Goal: Task Accomplishment & Management: Use online tool/utility

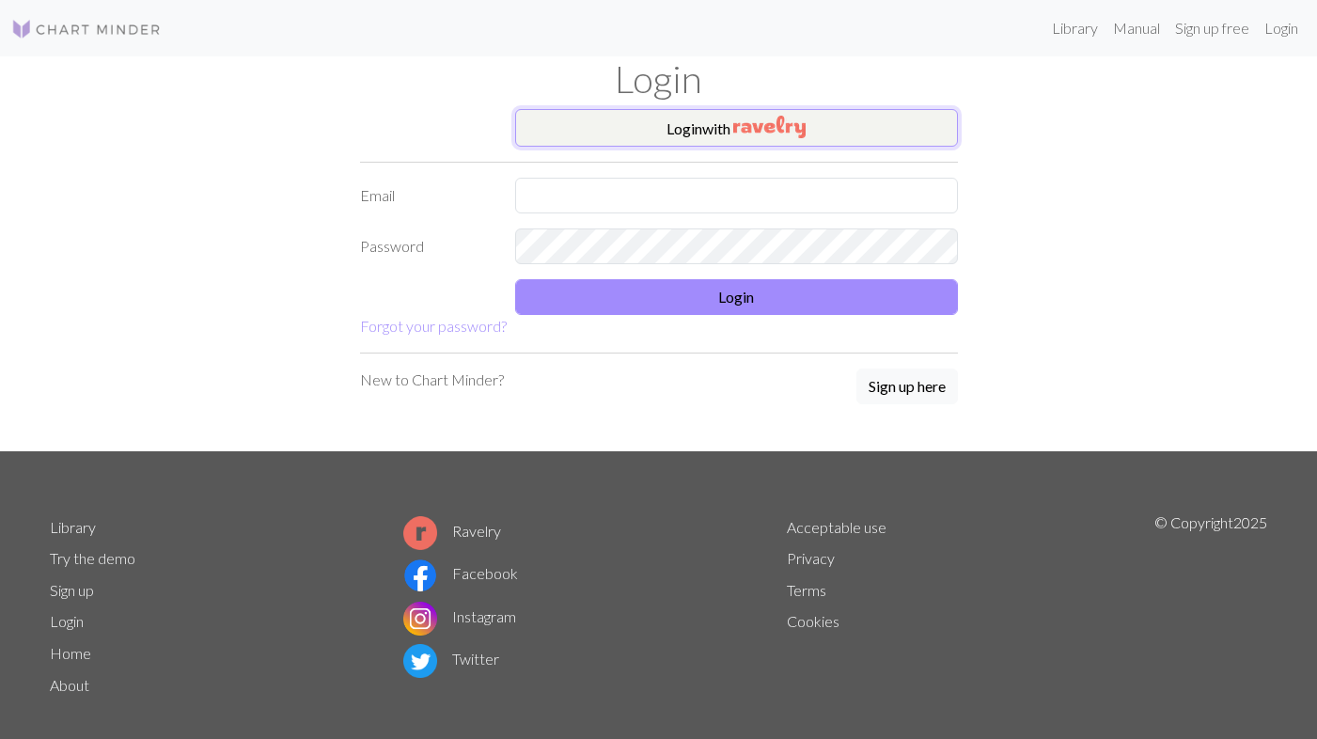
click at [751, 131] on img "button" at bounding box center [769, 127] width 72 height 23
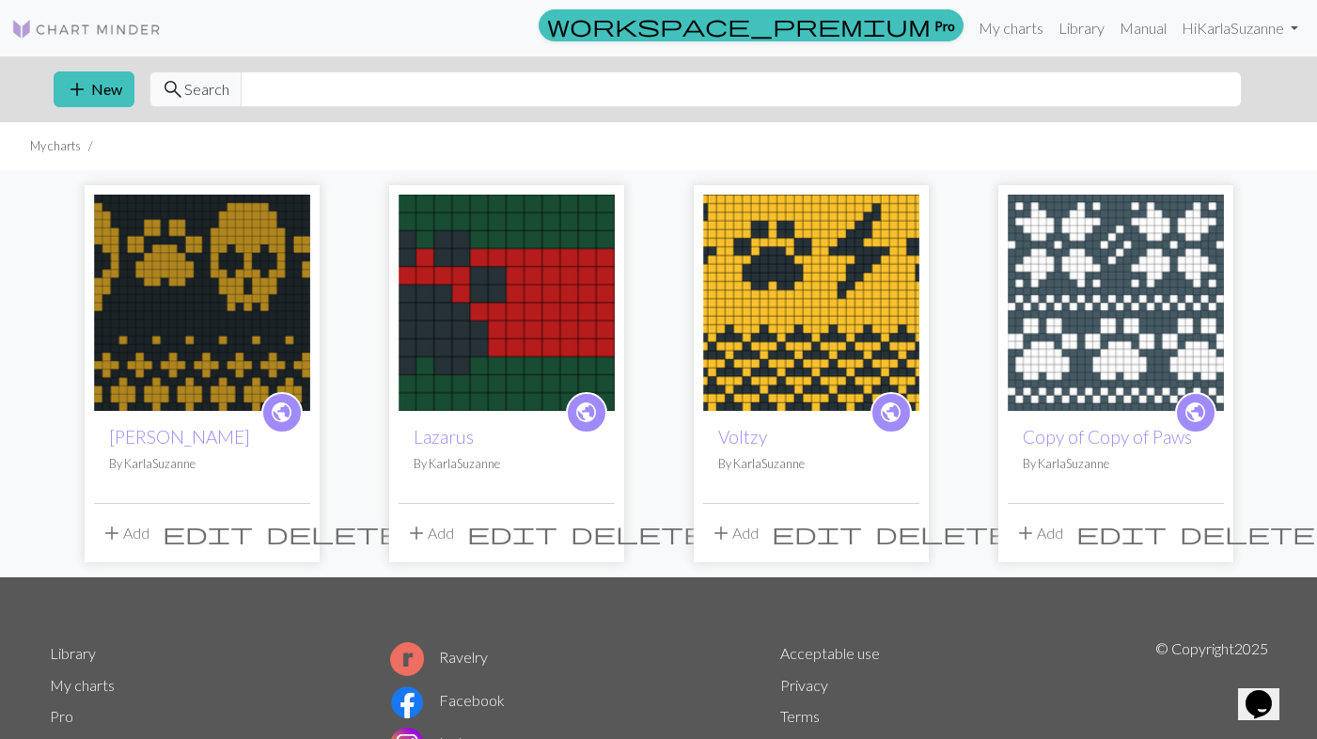
click at [482, 401] on img at bounding box center [507, 303] width 216 height 216
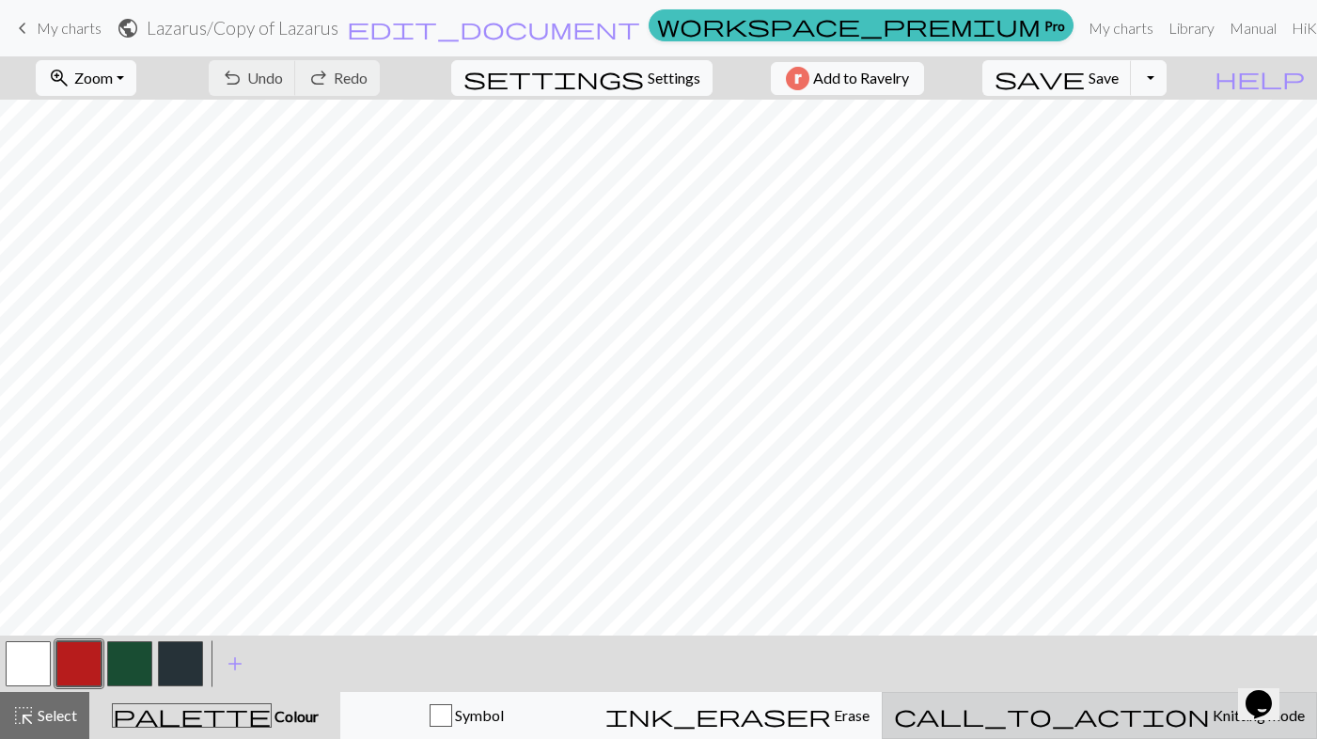
click at [1118, 713] on span "call_to_action" at bounding box center [1052, 715] width 316 height 26
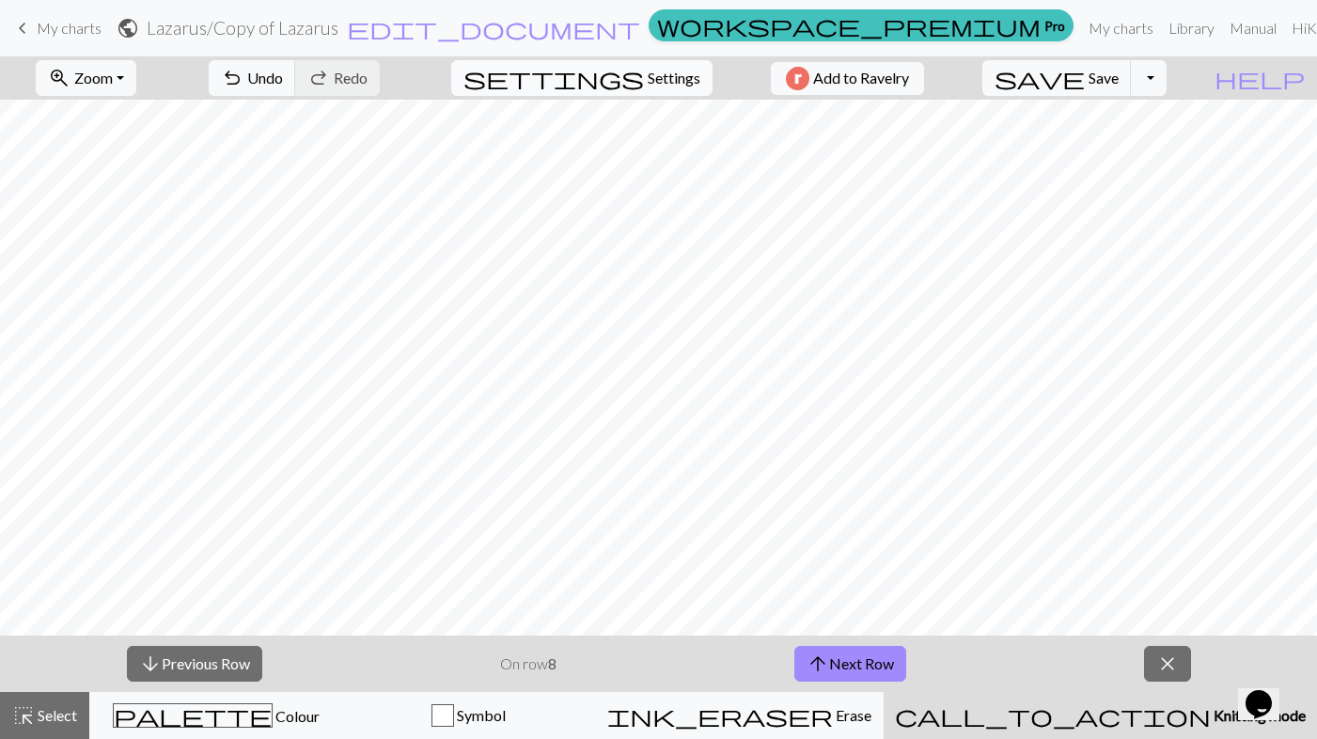
click at [671, 79] on span "Settings" at bounding box center [674, 78] width 53 height 23
select select "aran"
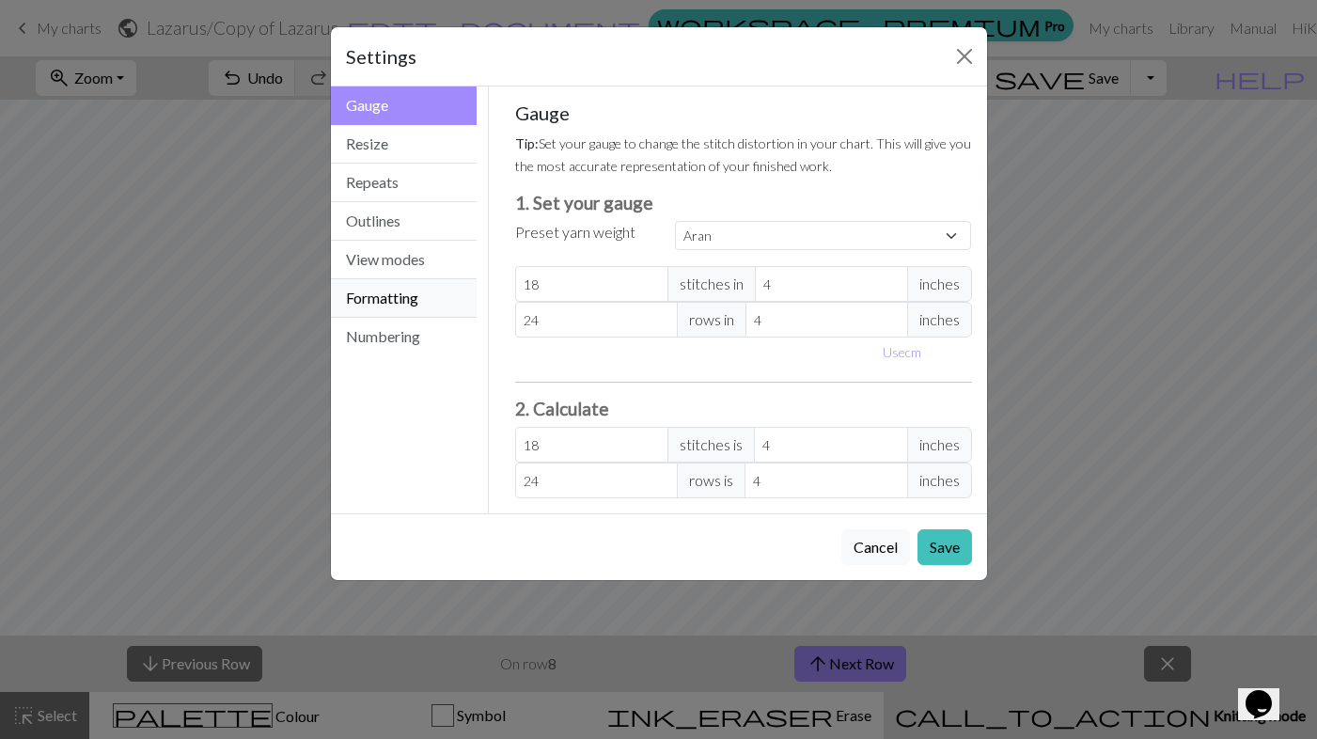
click at [355, 295] on button "Formatting" at bounding box center [404, 298] width 147 height 39
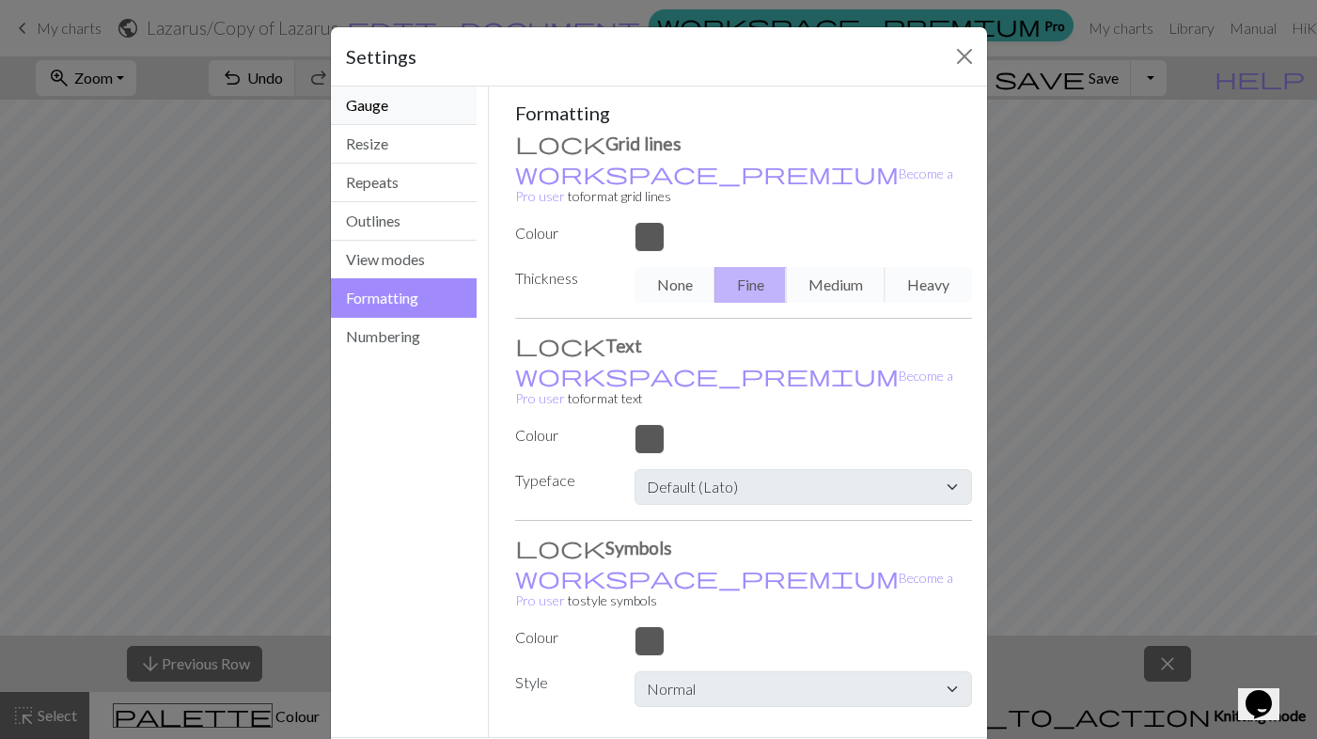
click at [374, 108] on button "Gauge" at bounding box center [404, 106] width 147 height 39
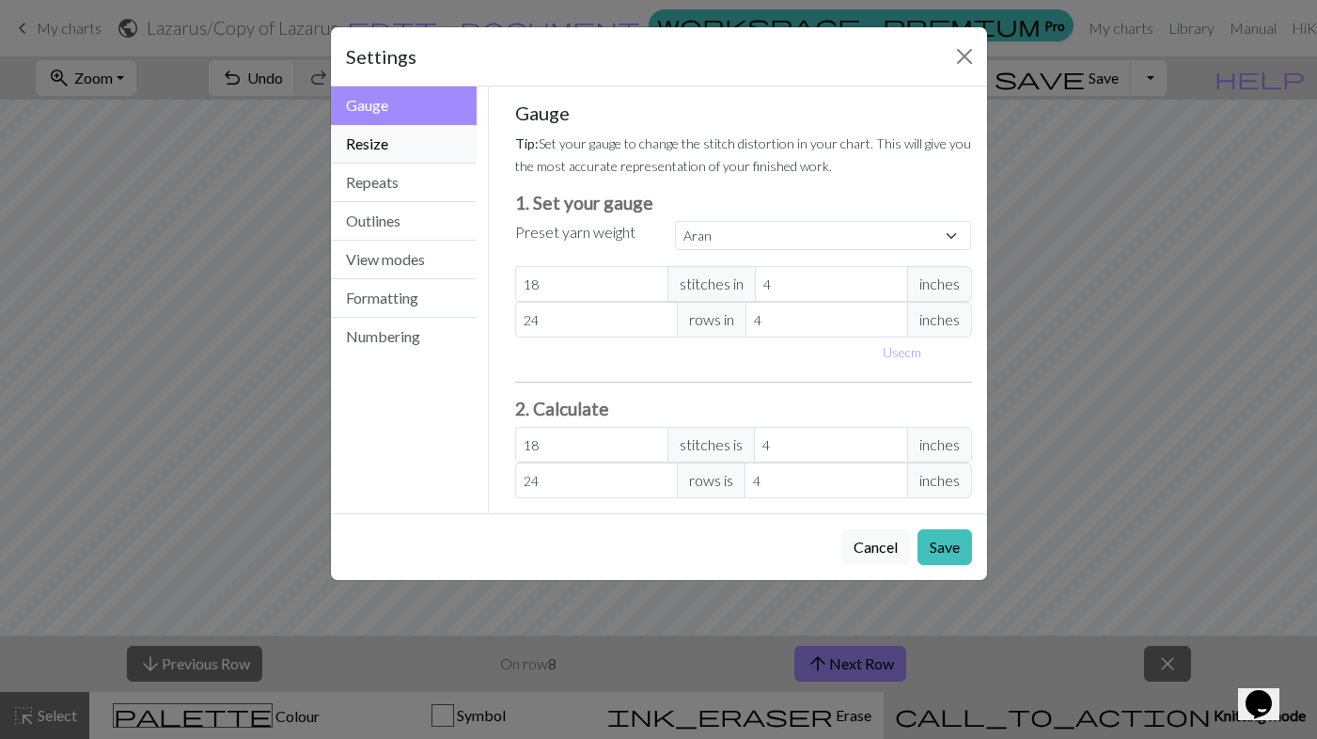
click at [368, 147] on button "Resize" at bounding box center [404, 144] width 147 height 39
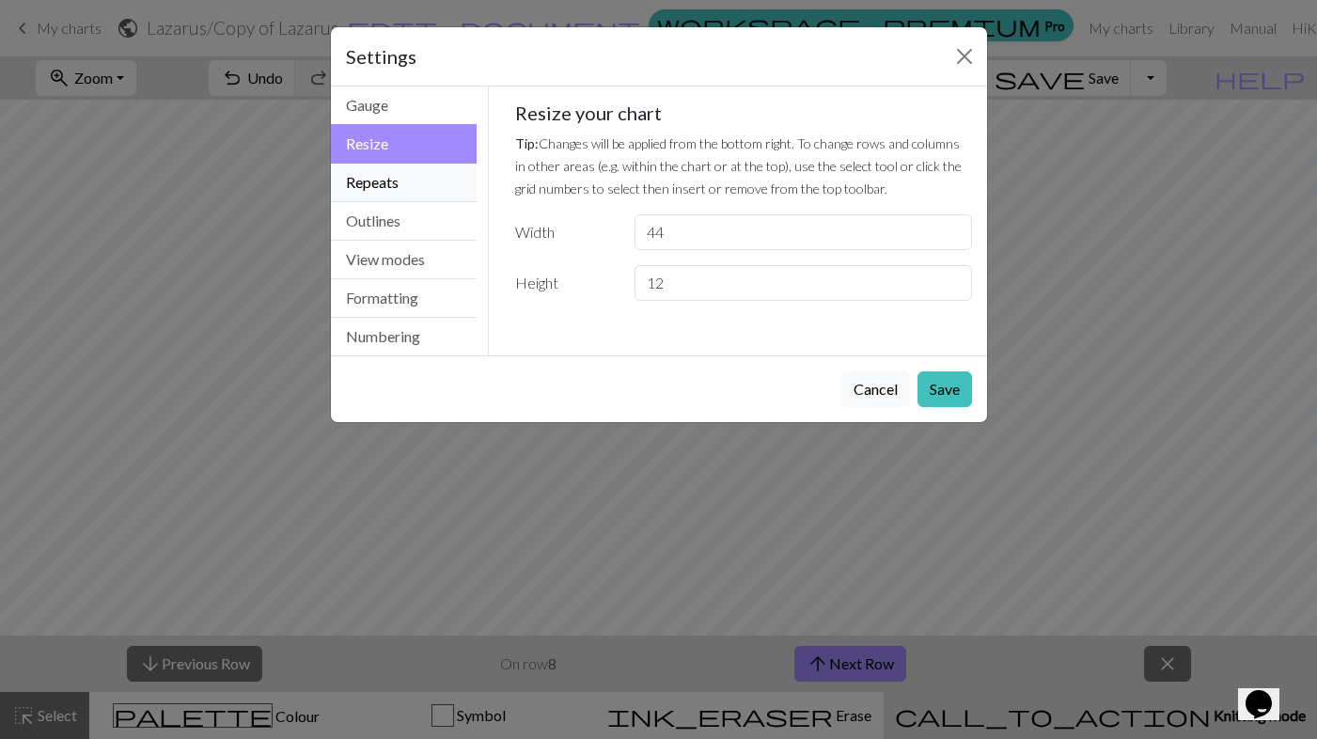
click at [368, 180] on button "Repeats" at bounding box center [404, 183] width 147 height 39
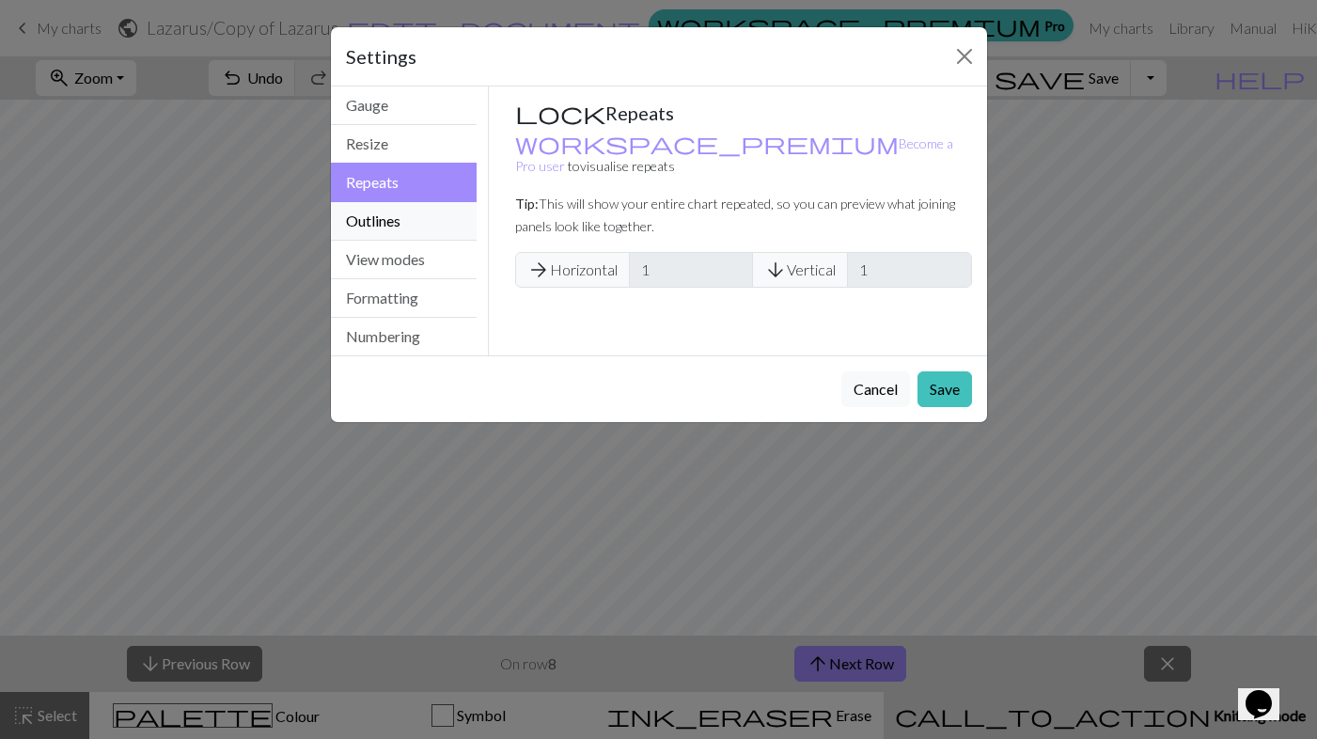
click at [365, 223] on button "Outlines" at bounding box center [404, 221] width 147 height 39
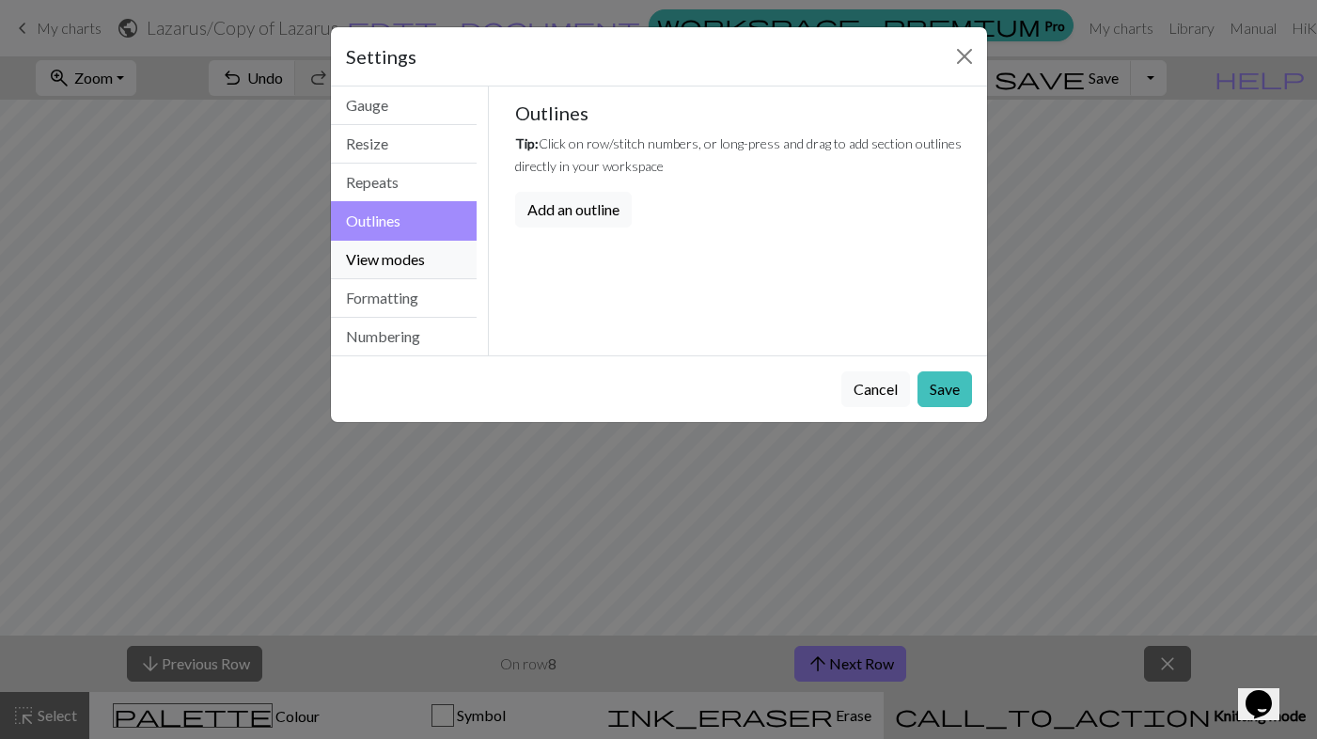
click at [367, 260] on button "View modes" at bounding box center [404, 260] width 147 height 39
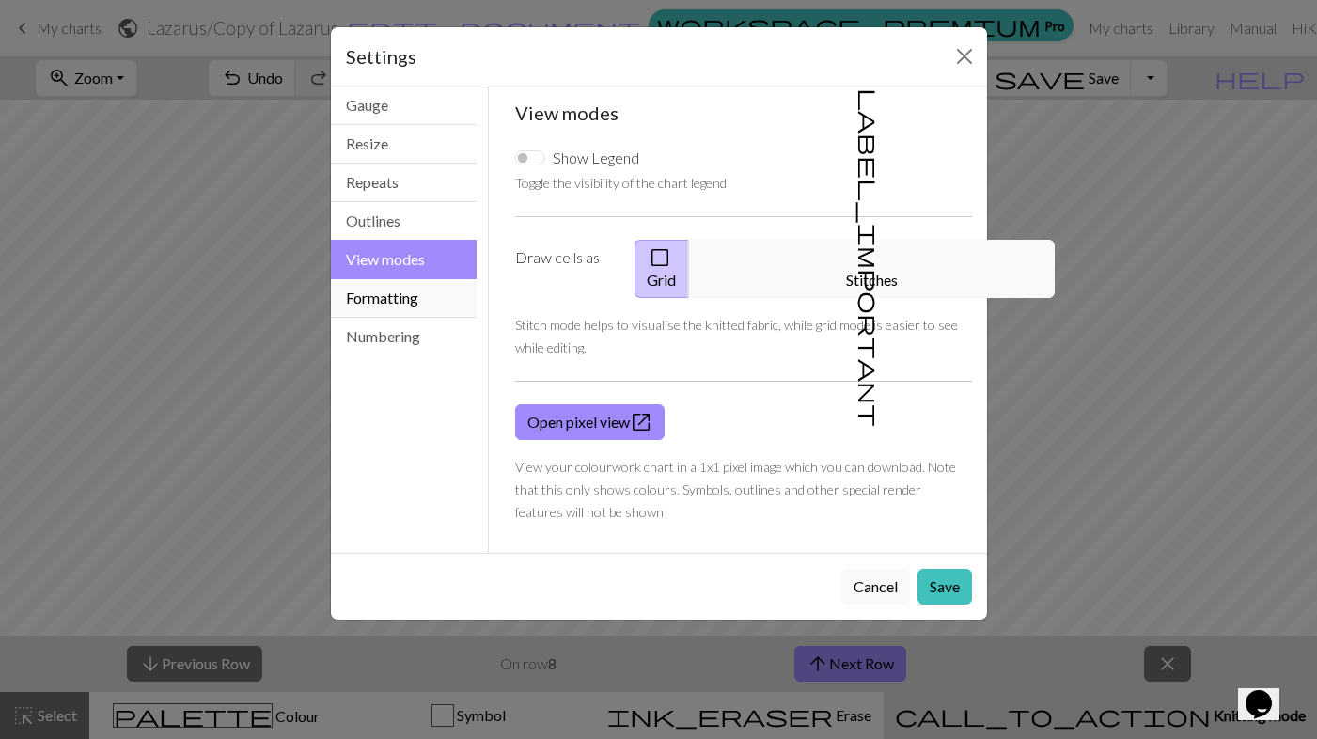
click at [368, 291] on button "Formatting" at bounding box center [404, 298] width 147 height 39
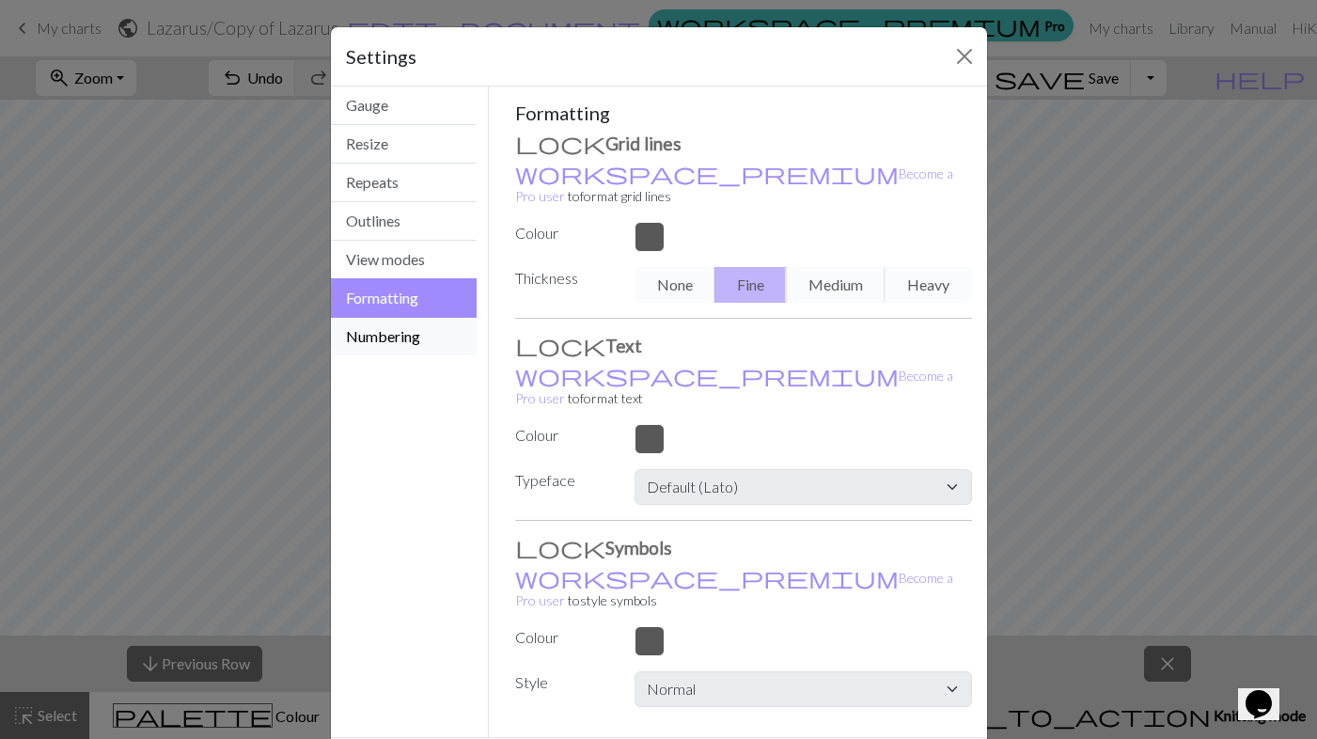
click at [371, 339] on button "Numbering" at bounding box center [404, 337] width 147 height 38
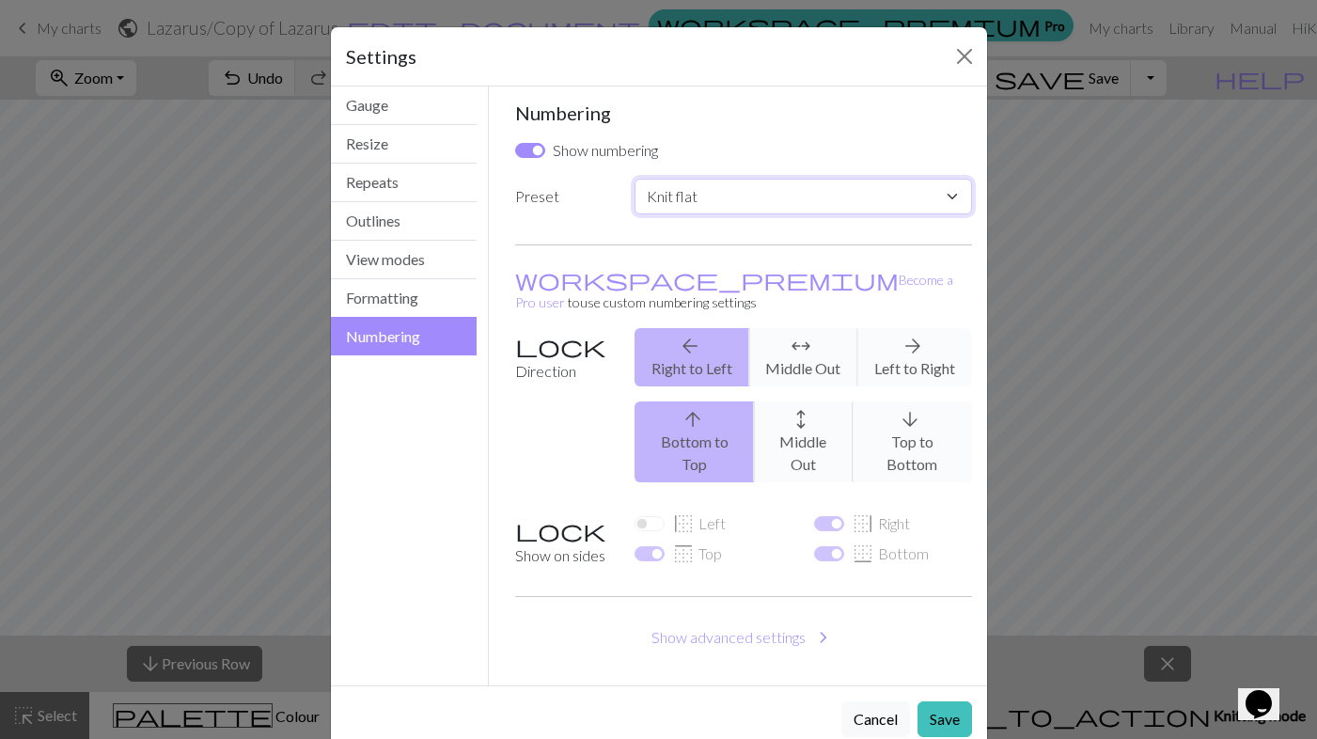
click at [945, 192] on select "Custom Knit flat Knit in the round Lace knitting Cross stitch" at bounding box center [803, 197] width 337 height 36
select select "round"
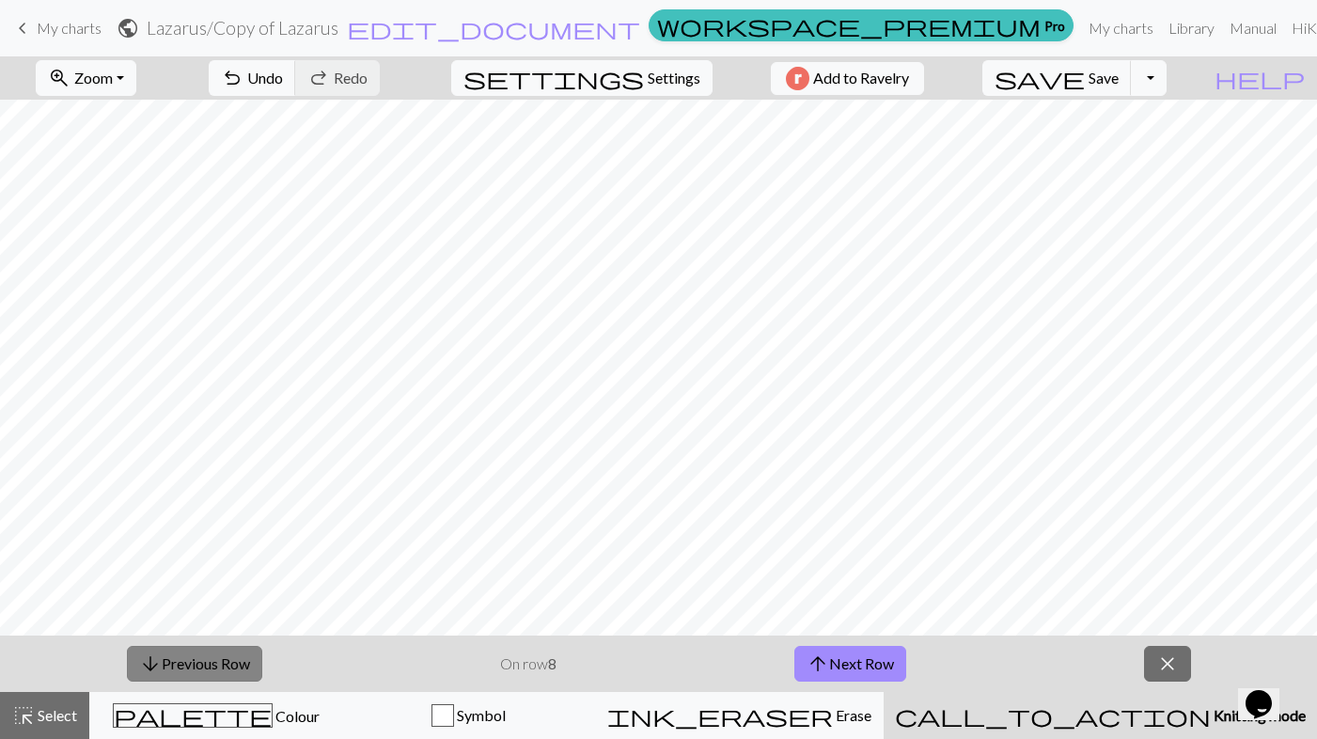
click at [156, 663] on span "arrow_downward" at bounding box center [150, 664] width 23 height 26
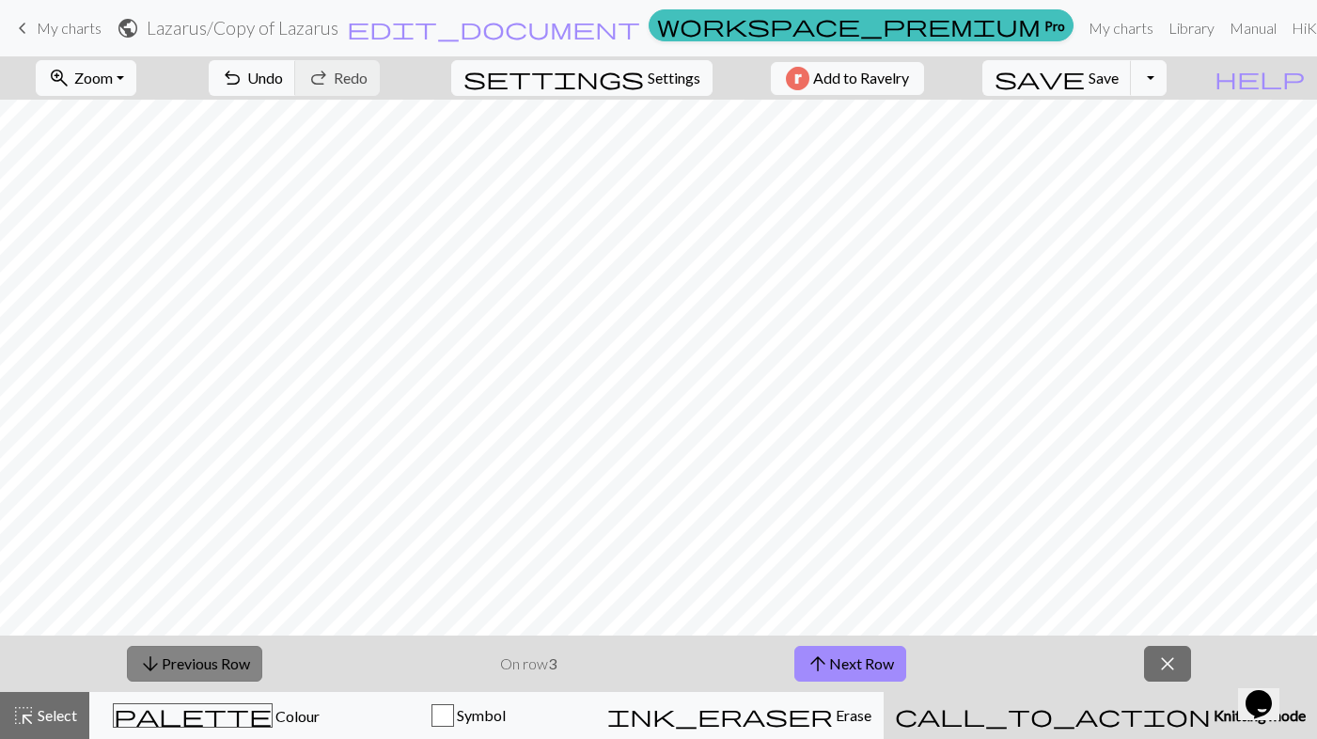
click at [156, 663] on span "arrow_downward" at bounding box center [150, 664] width 23 height 26
click at [669, 85] on span "Settings" at bounding box center [674, 78] width 53 height 23
select select "round"
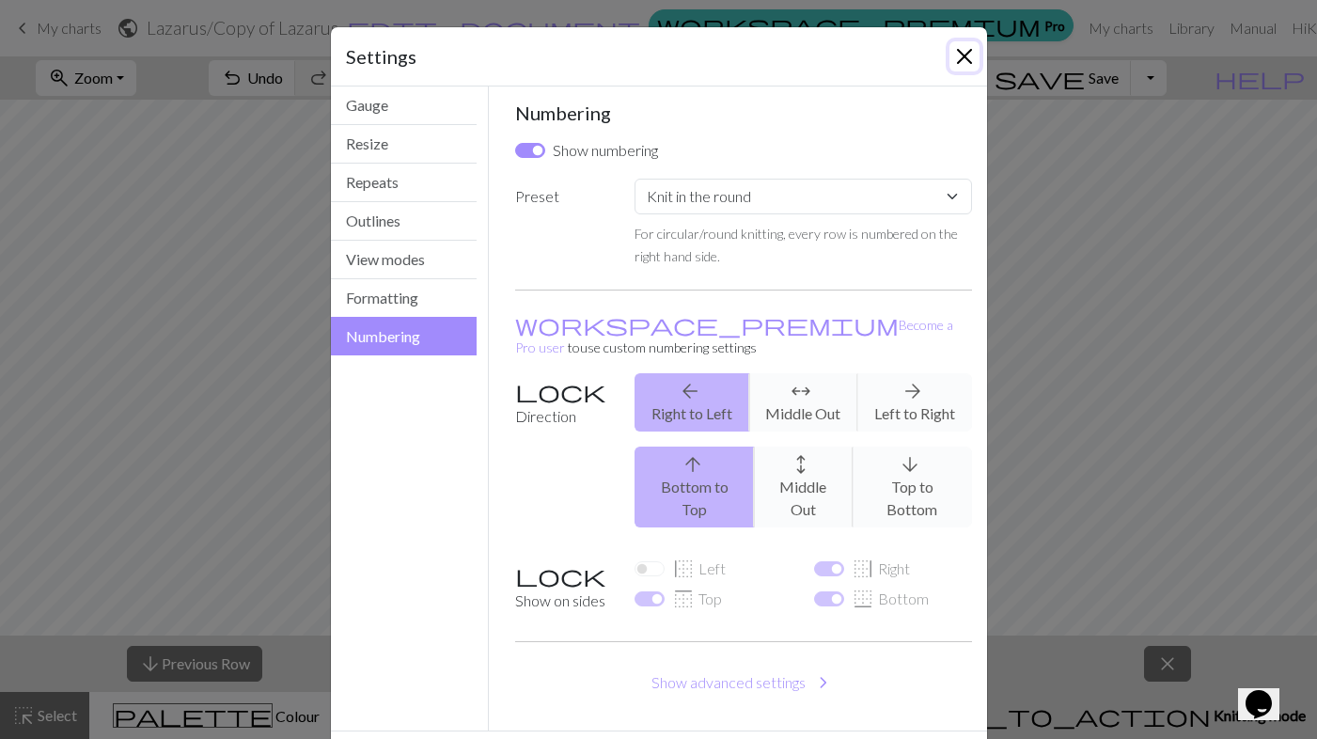
click at [968, 65] on button "Close" at bounding box center [965, 56] width 30 height 30
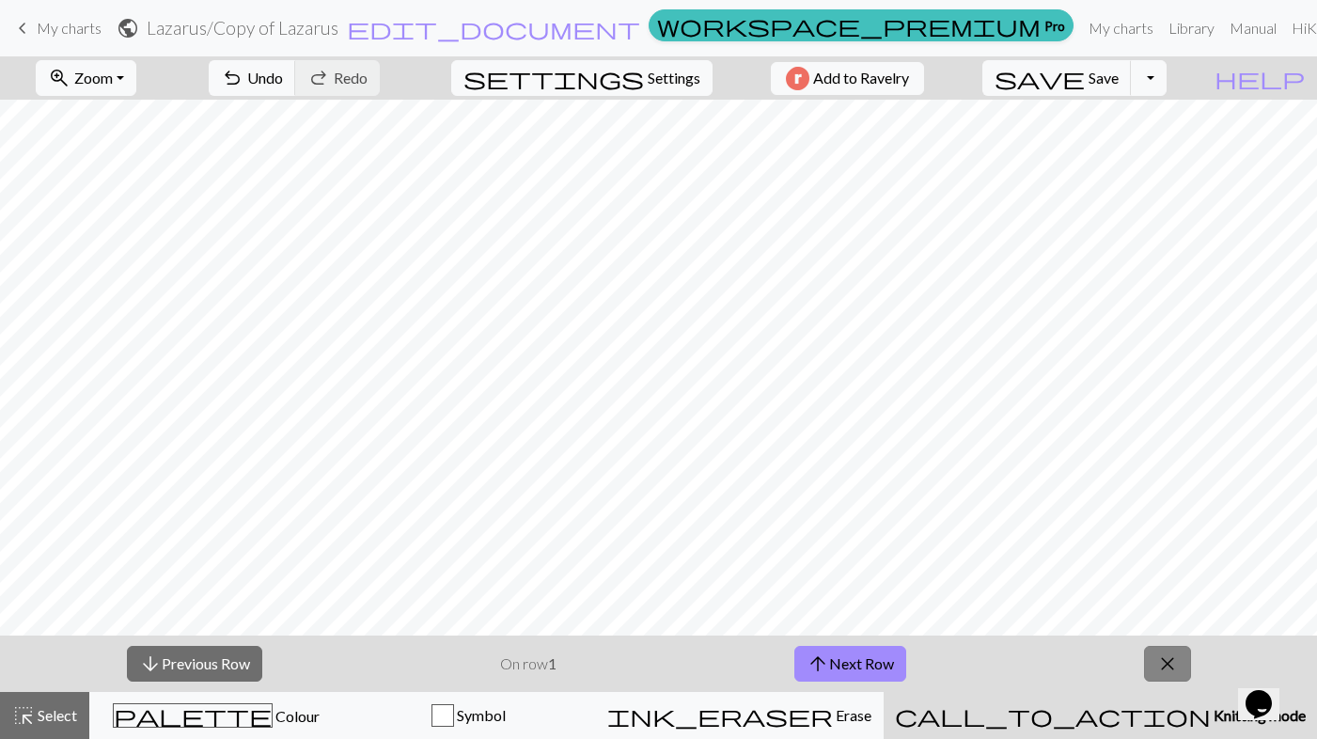
click at [1157, 667] on span "close" at bounding box center [1168, 664] width 23 height 26
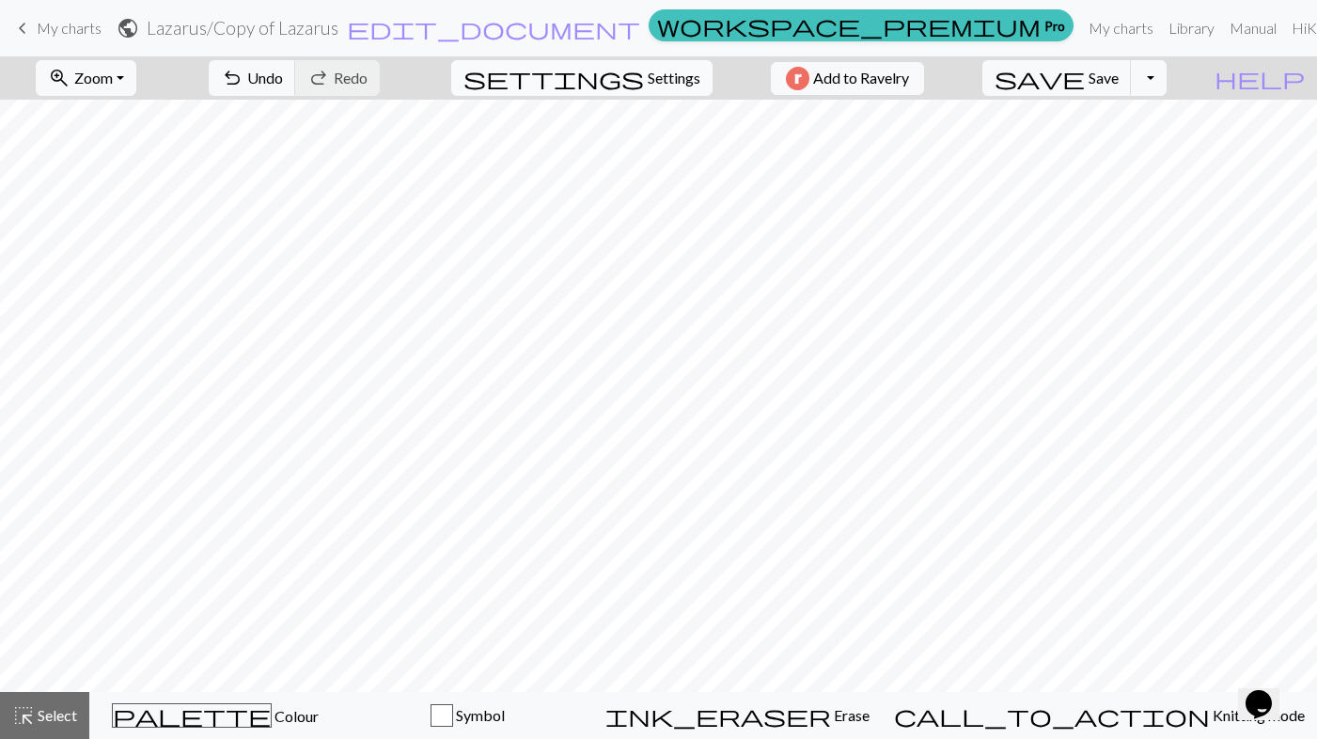
click at [652, 87] on span "Settings" at bounding box center [674, 78] width 53 height 23
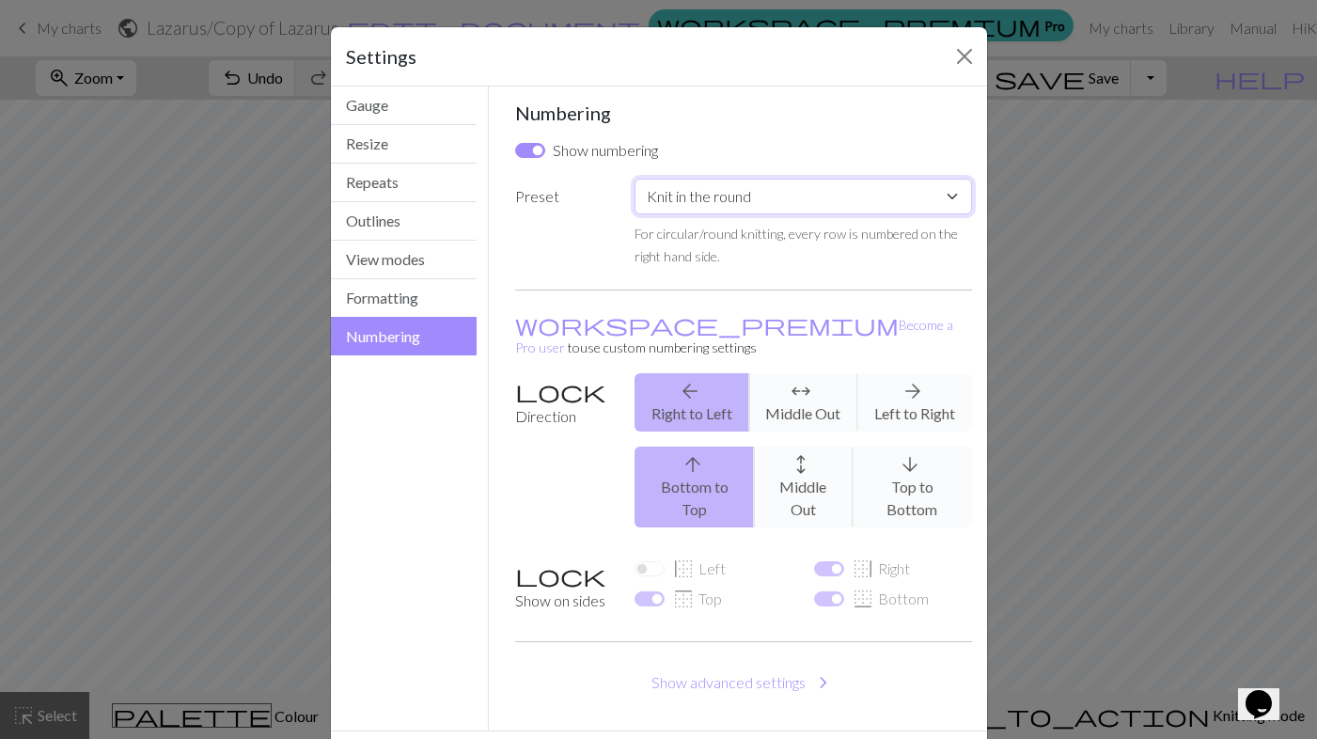
click at [752, 205] on select "Custom Knit flat Knit in the round Lace knitting Cross stitch" at bounding box center [803, 197] width 337 height 36
select select "flat"
checkbox input "true"
click at [685, 201] on select "Custom Knit flat Knit in the round Lace knitting Cross stitch" at bounding box center [803, 197] width 337 height 36
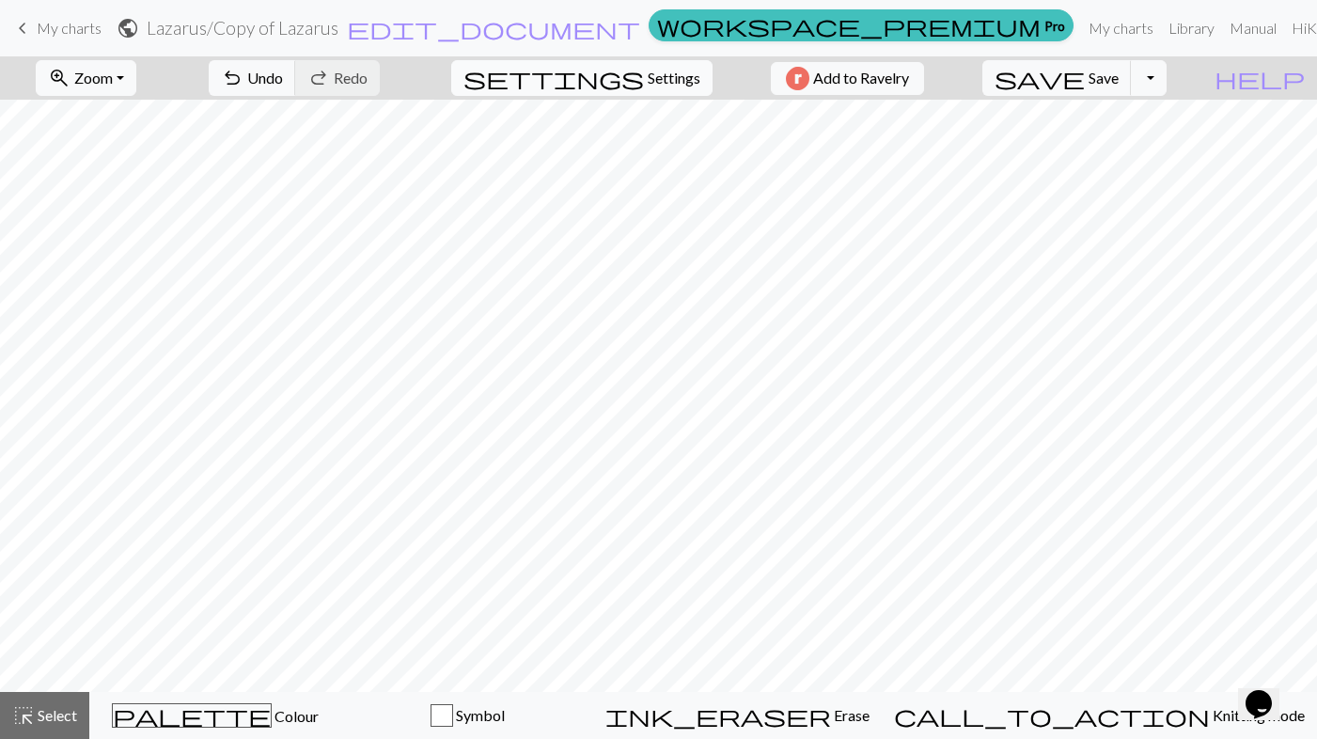
click at [632, 77] on span "settings" at bounding box center [554, 78] width 181 height 26
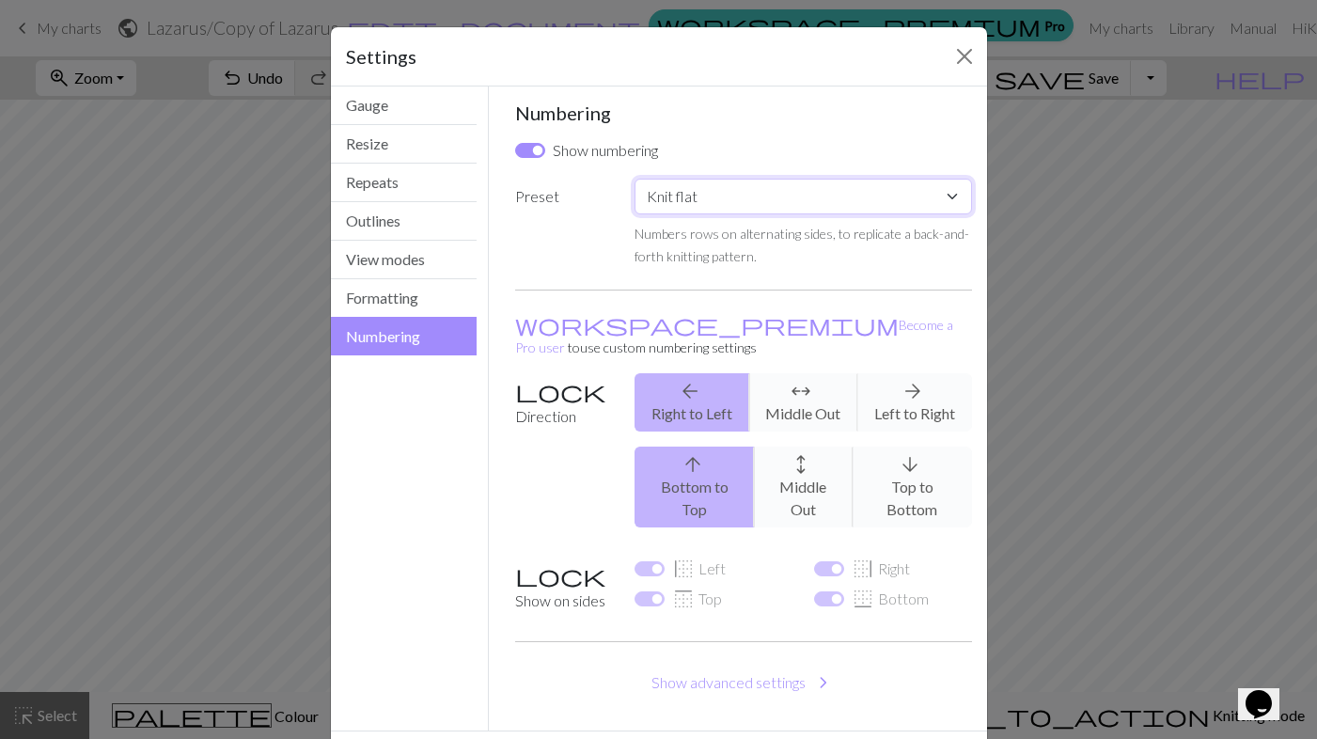
click at [685, 192] on select "Custom Knit flat Knit in the round Lace knitting Cross stitch" at bounding box center [803, 197] width 337 height 36
select select "round"
checkbox input "false"
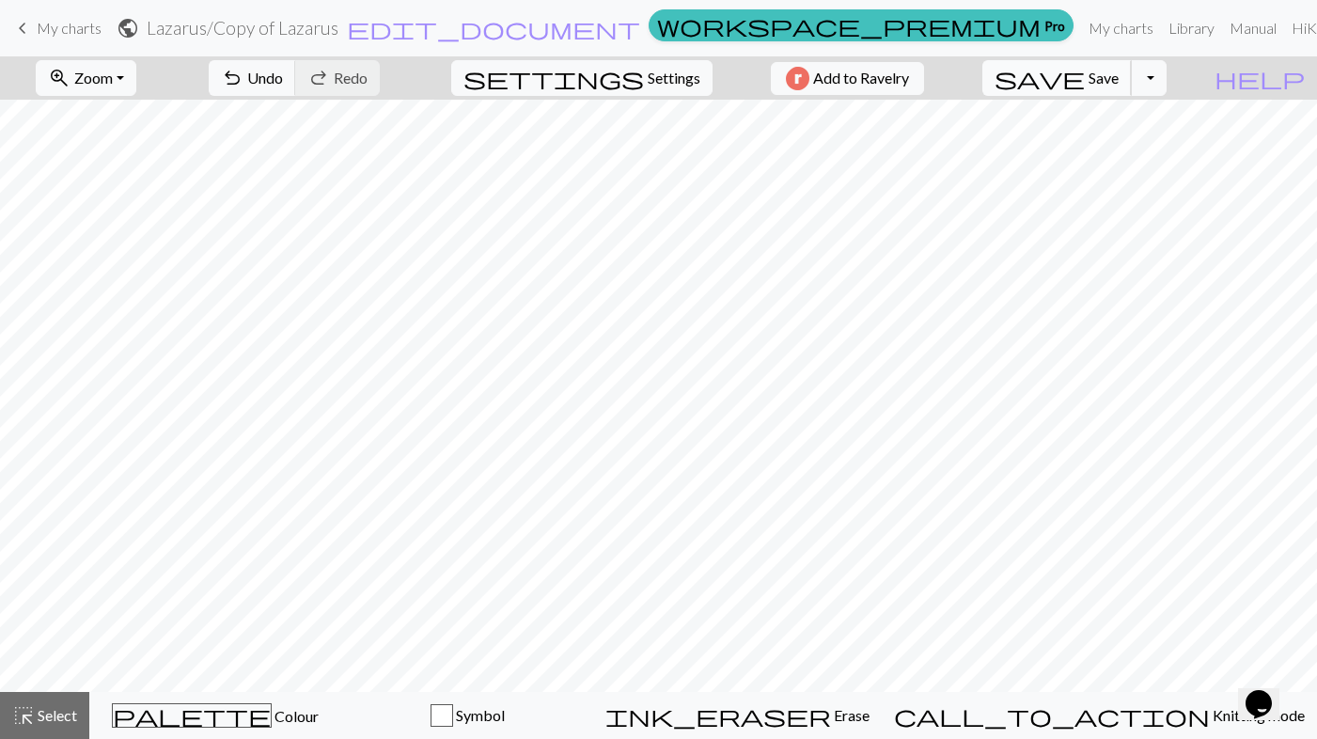
click at [1119, 79] on span "Save" at bounding box center [1104, 78] width 30 height 18
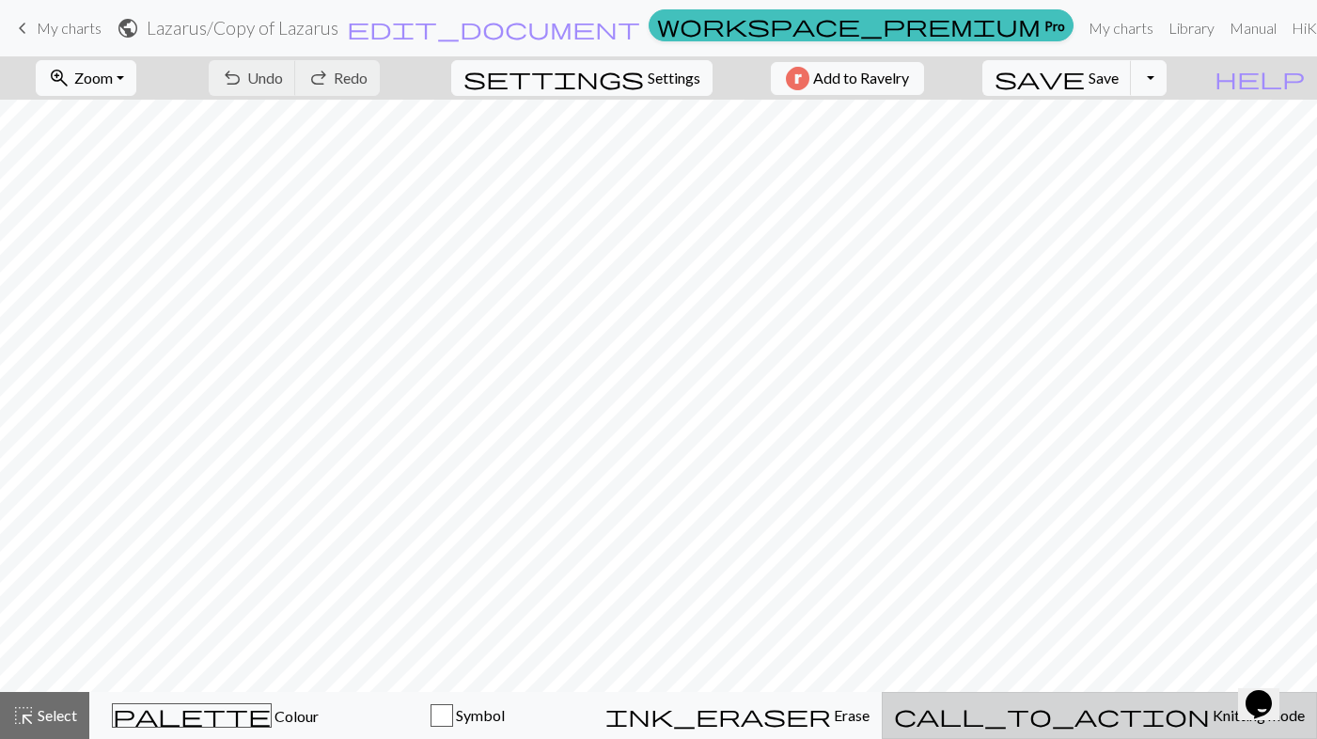
click at [1210, 720] on span "Knitting mode" at bounding box center [1257, 715] width 95 height 18
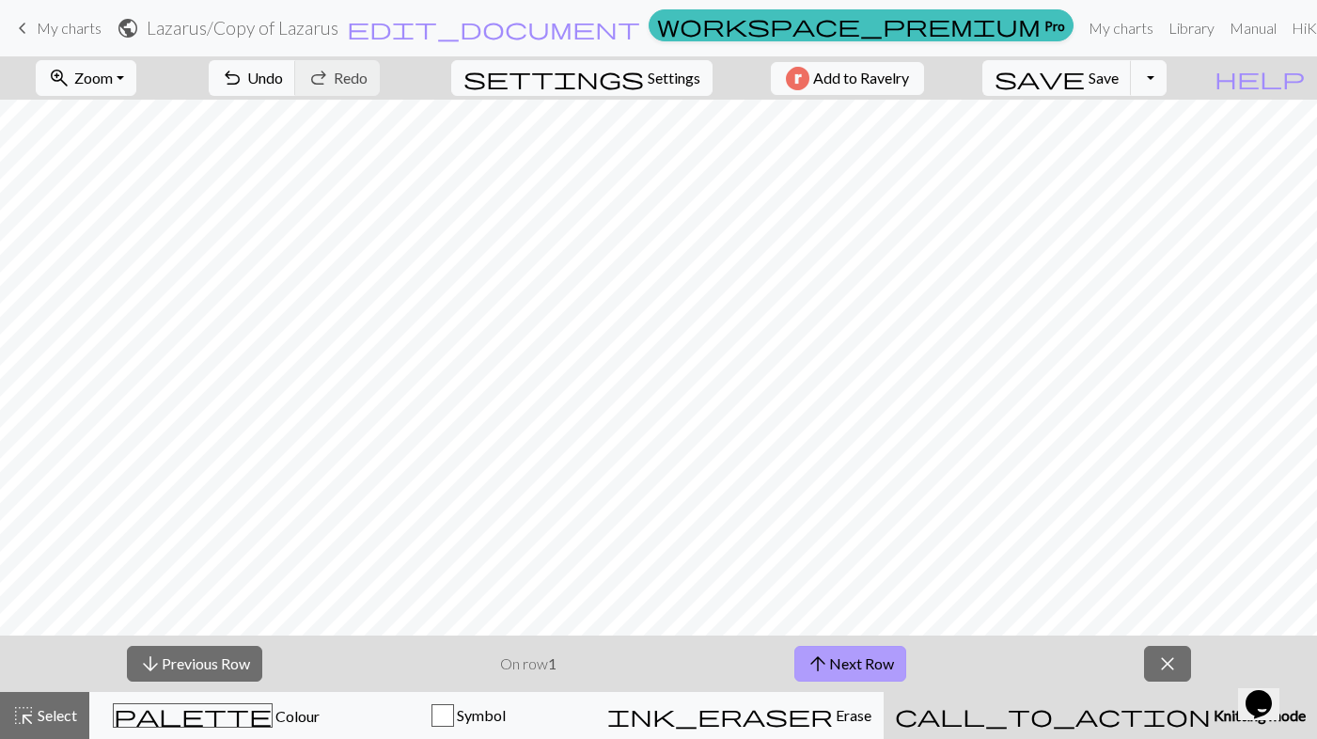
click at [893, 662] on button "arrow_upward Next Row" at bounding box center [851, 664] width 112 height 36
click at [830, 676] on button "arrow_upward Next Row" at bounding box center [851, 664] width 112 height 36
click at [854, 674] on button "arrow_upward Next Row" at bounding box center [851, 664] width 112 height 36
